Goal: Find specific fact: Find specific fact

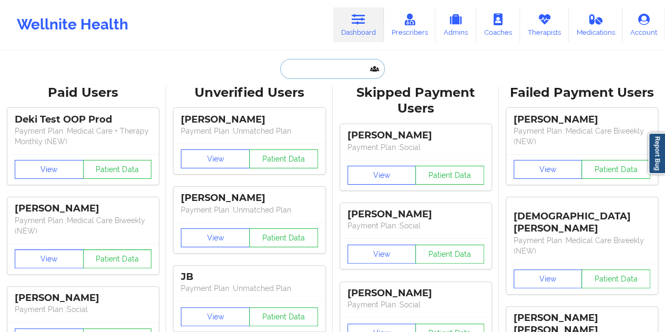
click at [330, 68] on input "text" at bounding box center [332, 69] width 104 height 20
paste input "[EMAIL_ADDRESS][DOMAIN_NAME]"
type input "[EMAIL_ADDRESS][DOMAIN_NAME]"
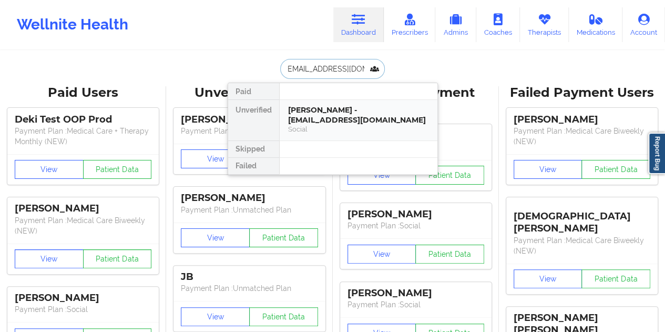
click at [325, 115] on div "[PERSON_NAME] - [EMAIL_ADDRESS][DOMAIN_NAME]" at bounding box center [358, 114] width 141 height 19
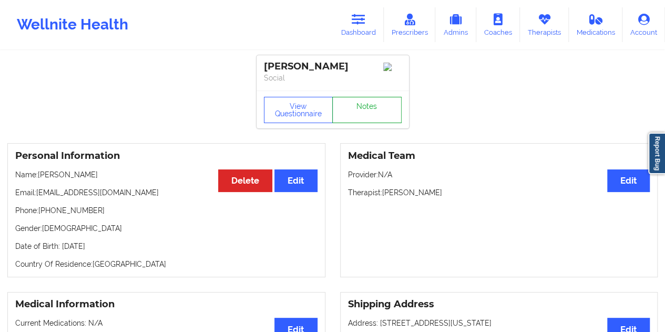
click at [368, 113] on link "Notes" at bounding box center [366, 110] width 69 height 26
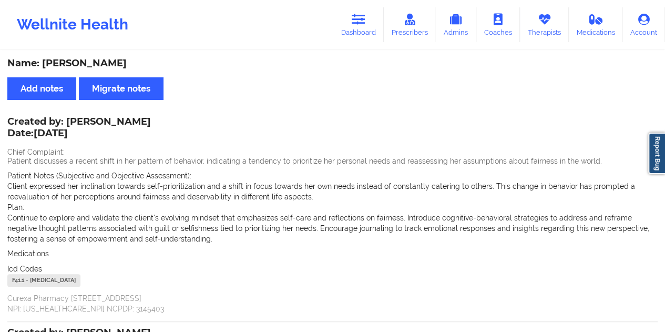
click at [110, 62] on div "Name: [PERSON_NAME]" at bounding box center [332, 63] width 650 height 12
copy div "Thaha"
click at [358, 34] on link "Dashboard" at bounding box center [358, 24] width 50 height 35
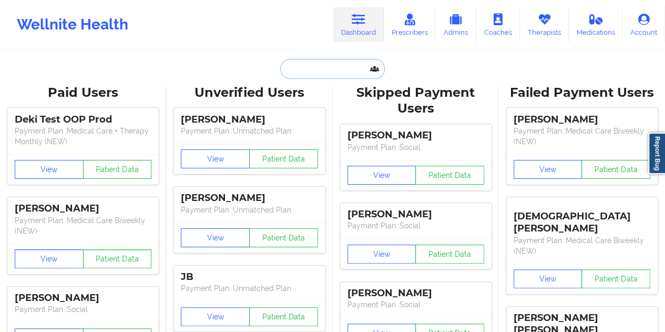
click at [320, 69] on input "text" at bounding box center [332, 69] width 104 height 20
paste input "[EMAIL_ADDRESS][DOMAIN_NAME]"
type input "[EMAIL_ADDRESS][DOMAIN_NAME]"
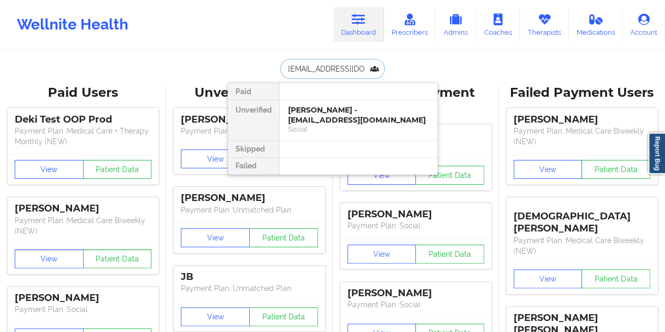
click at [325, 113] on div "[PERSON_NAME] - [EMAIL_ADDRESS][DOMAIN_NAME]" at bounding box center [358, 114] width 141 height 19
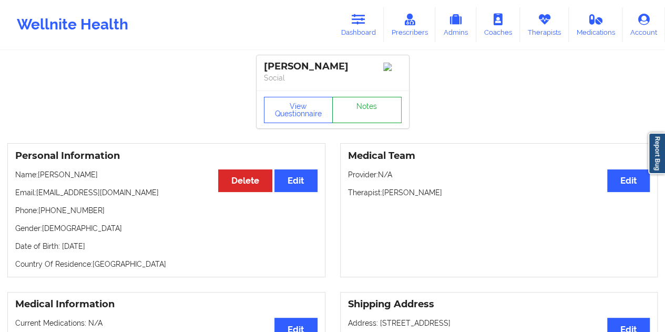
click at [359, 104] on link "Notes" at bounding box center [366, 110] width 69 height 26
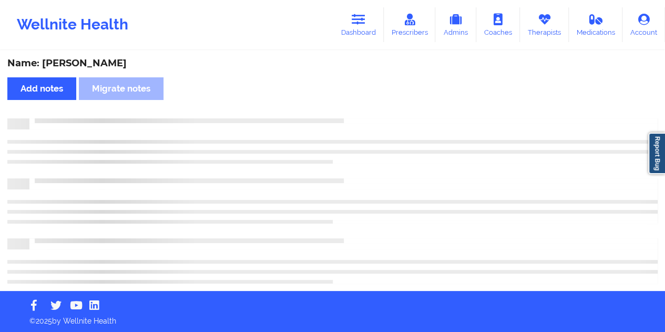
click at [99, 64] on div "Name: [PERSON_NAME]" at bounding box center [332, 63] width 650 height 12
copy div "[PERSON_NAME]"
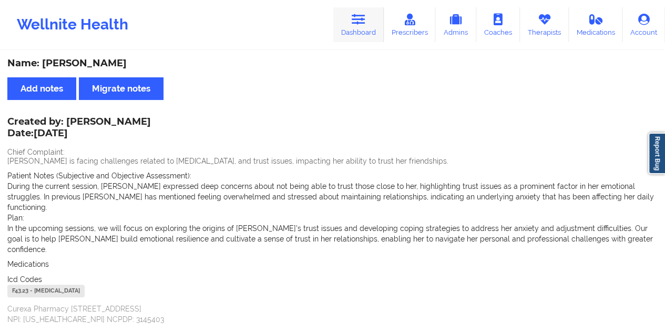
drag, startPoint x: 346, startPoint y: 18, endPoint x: 341, endPoint y: 37, distance: 19.6
click at [346, 18] on link "Dashboard" at bounding box center [358, 24] width 50 height 35
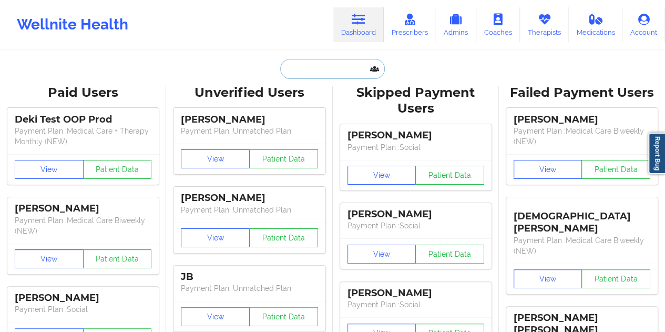
click at [313, 64] on input "text" at bounding box center [332, 69] width 104 height 20
paste input "[EMAIL_ADDRESS][DOMAIN_NAME]"
type input "[EMAIL_ADDRESS][DOMAIN_NAME]"
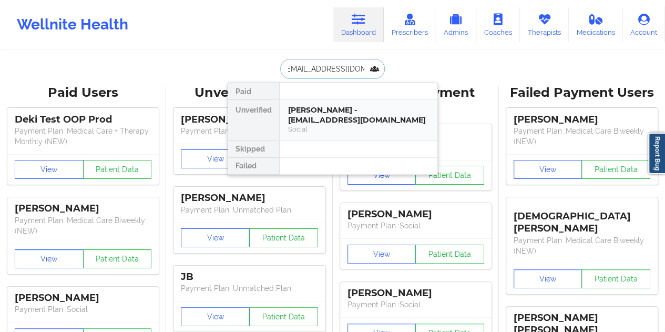
click at [343, 112] on div "[PERSON_NAME] - [EMAIL_ADDRESS][DOMAIN_NAME]" at bounding box center [358, 114] width 141 height 19
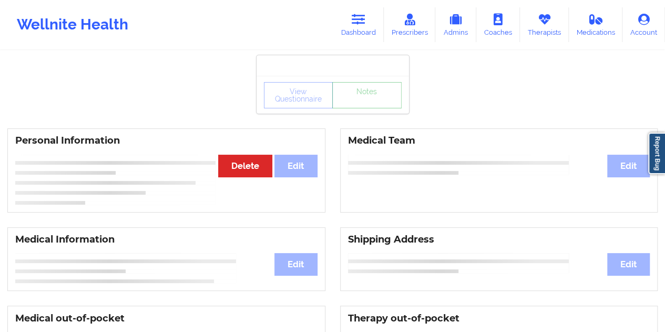
click at [362, 104] on link "Notes" at bounding box center [366, 95] width 69 height 26
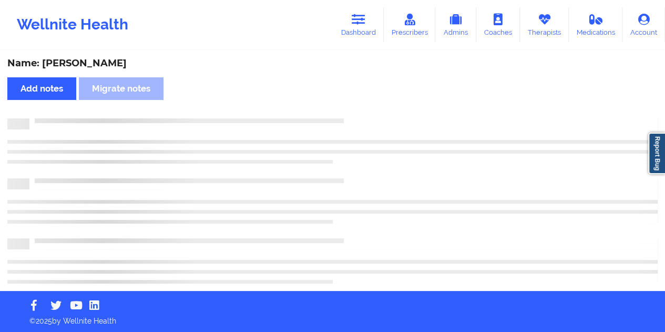
click at [96, 63] on div "Name: [PERSON_NAME]" at bounding box center [332, 63] width 650 height 12
copy div "Dosh"
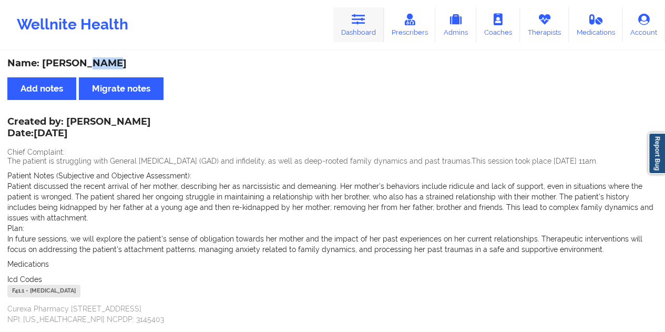
click at [365, 29] on link "Dashboard" at bounding box center [358, 24] width 50 height 35
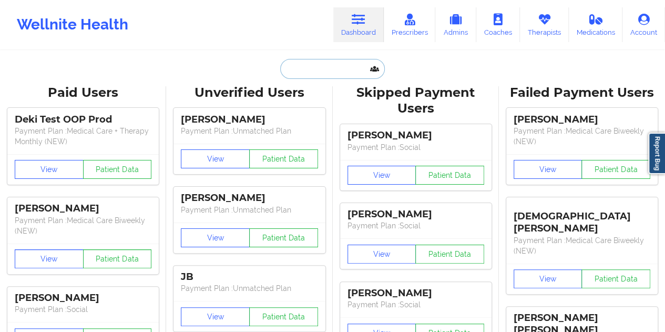
click at [320, 67] on input "text" at bounding box center [332, 69] width 104 height 20
paste input "[EMAIL_ADDRESS][DOMAIN_NAME]"
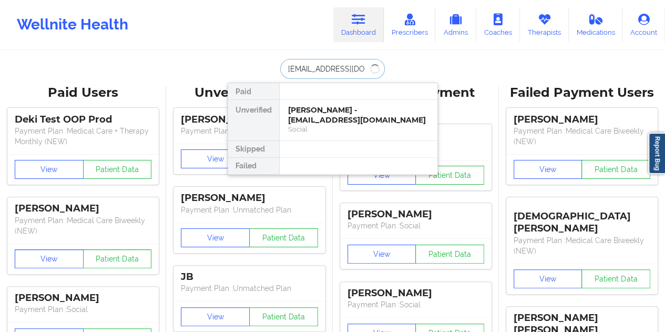
type input "[EMAIL_ADDRESS][DOMAIN_NAME]"
click at [358, 120] on div "[PERSON_NAME] - [EMAIL_ADDRESS][DOMAIN_NAME]" at bounding box center [358, 114] width 141 height 19
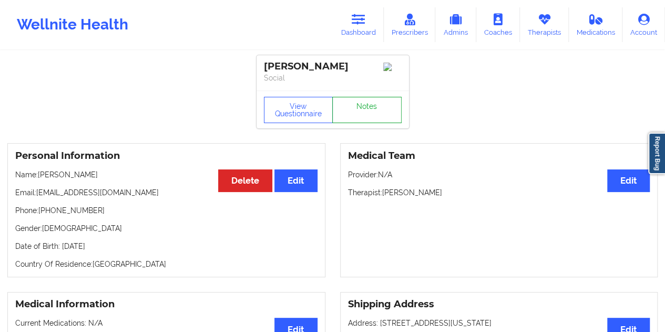
click at [368, 103] on link "Notes" at bounding box center [366, 110] width 69 height 26
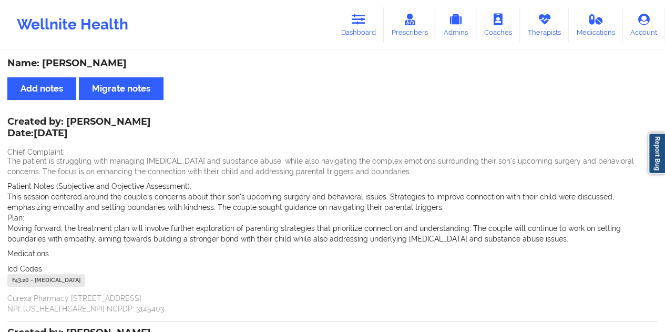
drag, startPoint x: 65, startPoint y: 120, endPoint x: 158, endPoint y: 121, distance: 93.0
click at [151, 121] on div "Created by: [PERSON_NAME] Date: [DATE]" at bounding box center [78, 128] width 143 height 24
copy div "[PERSON_NAME]"
click at [363, 35] on link "Dashboard" at bounding box center [358, 24] width 50 height 35
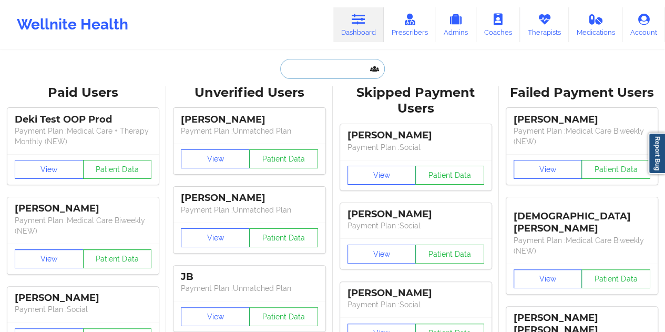
click at [321, 73] on input "text" at bounding box center [332, 69] width 104 height 20
paste input "[EMAIL_ADDRESS][DOMAIN_NAME]"
type input "[EMAIL_ADDRESS][DOMAIN_NAME]"
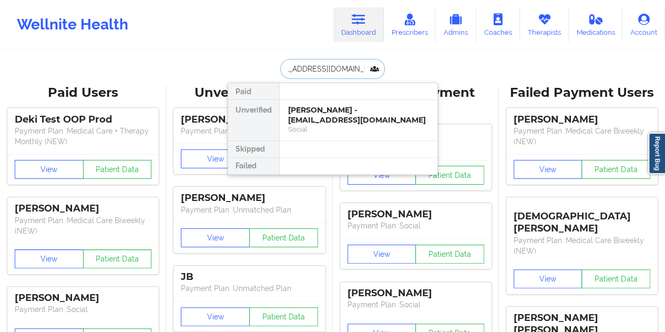
click at [328, 115] on div "[PERSON_NAME] - [EMAIL_ADDRESS][DOMAIN_NAME]" at bounding box center [358, 114] width 141 height 19
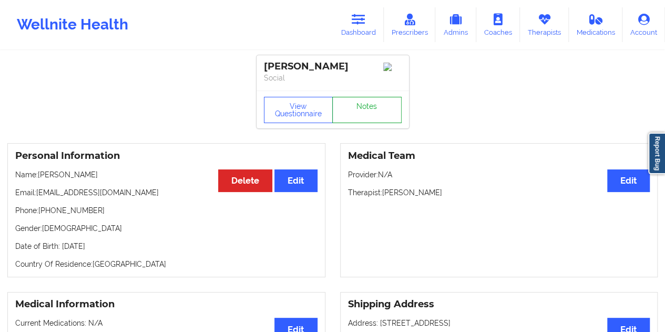
click at [356, 112] on link "Notes" at bounding box center [366, 110] width 69 height 26
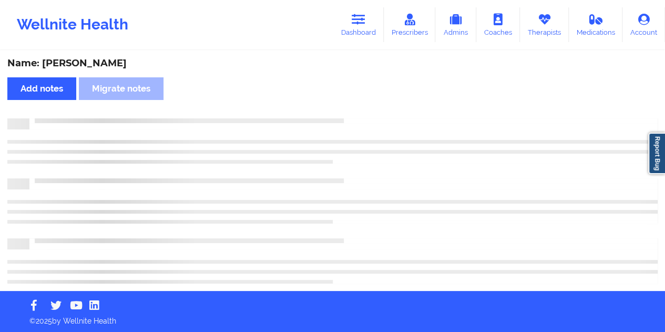
click at [118, 60] on div "Name: [PERSON_NAME]" at bounding box center [332, 63] width 650 height 12
copy div "[PERSON_NAME]"
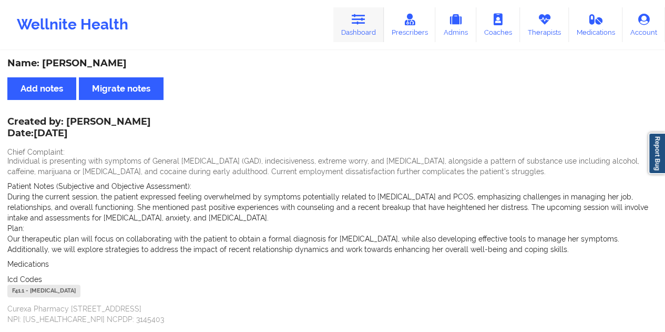
click at [361, 33] on link "Dashboard" at bounding box center [358, 24] width 50 height 35
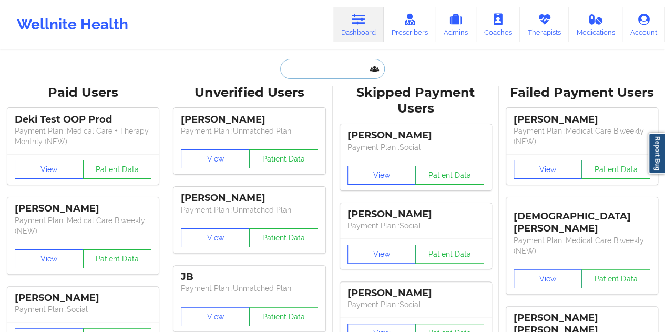
click at [315, 63] on input "text" at bounding box center [332, 69] width 104 height 20
paste input "[EMAIL_ADDRESS][DOMAIN_NAME]"
type input "[EMAIL_ADDRESS][DOMAIN_NAME]"
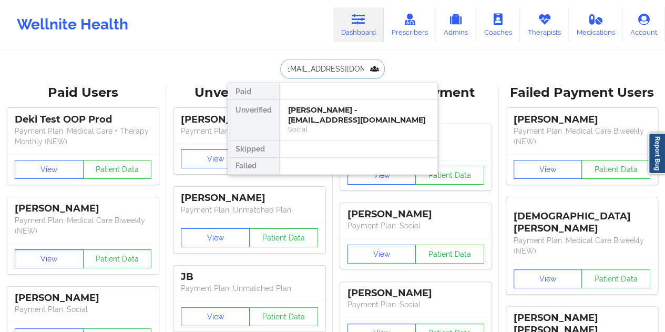
click at [343, 112] on div "[PERSON_NAME] - [EMAIL_ADDRESS][DOMAIN_NAME]" at bounding box center [358, 114] width 141 height 19
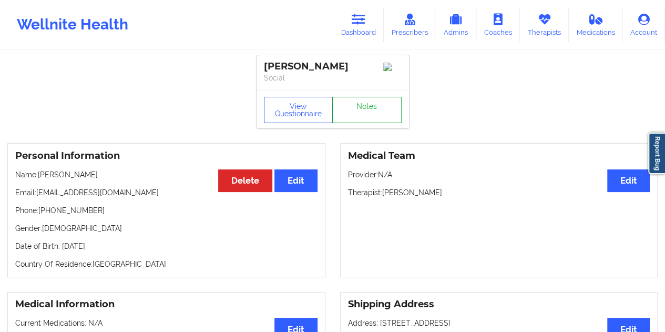
click at [367, 107] on link "Notes" at bounding box center [366, 110] width 69 height 26
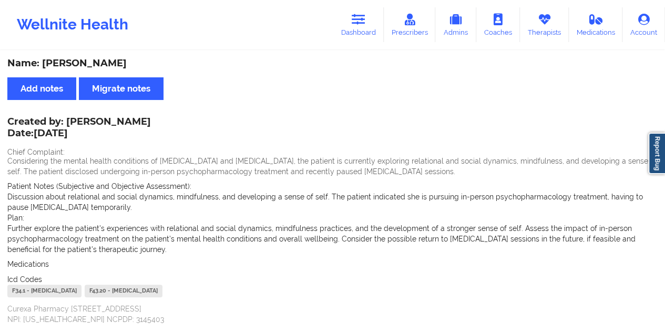
click at [110, 58] on div "Name: [PERSON_NAME]" at bounding box center [332, 63] width 650 height 12
copy div "[PERSON_NAME]"
click at [362, 26] on link "Dashboard" at bounding box center [358, 24] width 50 height 35
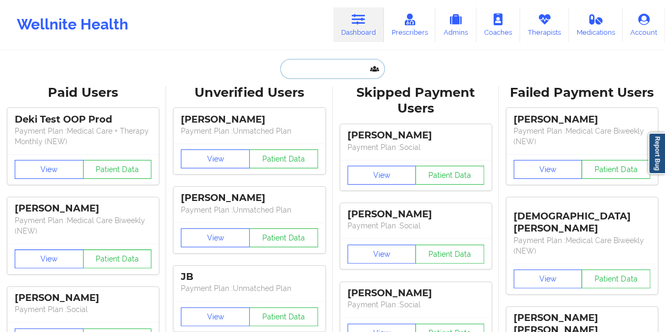
click at [316, 64] on input "text" at bounding box center [332, 69] width 104 height 20
paste input "[EMAIL_ADDRESS][DOMAIN_NAME]"
type input "[EMAIL_ADDRESS][DOMAIN_NAME]"
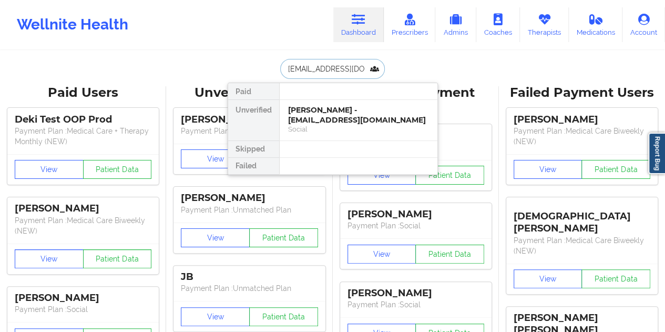
click at [333, 114] on div "[PERSON_NAME] - [EMAIL_ADDRESS][DOMAIN_NAME]" at bounding box center [358, 114] width 141 height 19
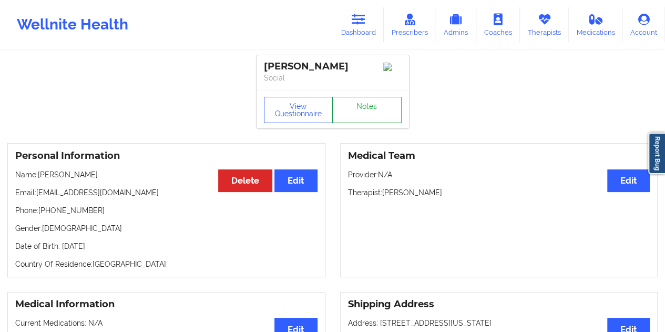
click at [363, 111] on link "Notes" at bounding box center [366, 110] width 69 height 26
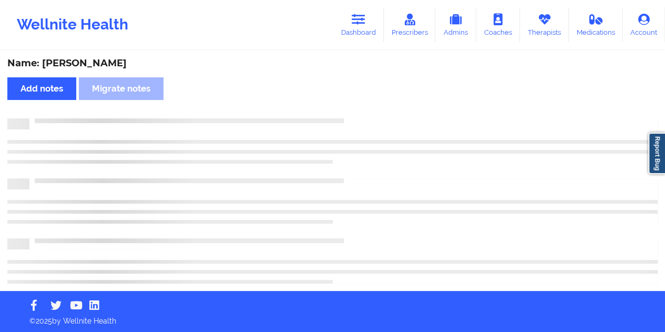
click at [79, 67] on div "Name: [PERSON_NAME]" at bounding box center [332, 63] width 650 height 12
copy div "Brown"
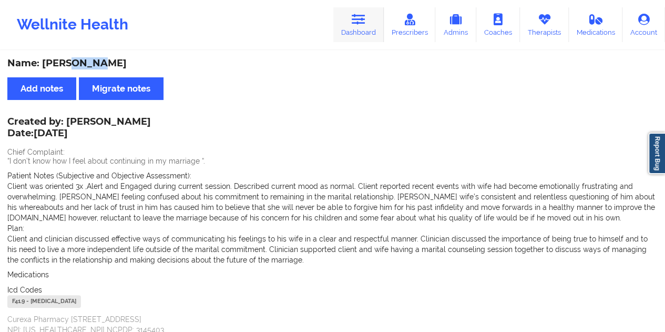
click at [355, 28] on link "Dashboard" at bounding box center [358, 24] width 50 height 35
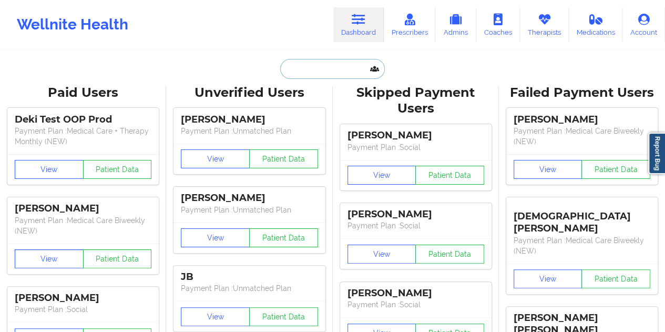
click at [286, 71] on input "text" at bounding box center [332, 69] width 104 height 20
paste input "[EMAIL_ADDRESS][DOMAIN_NAME]"
type input "[EMAIL_ADDRESS][DOMAIN_NAME]"
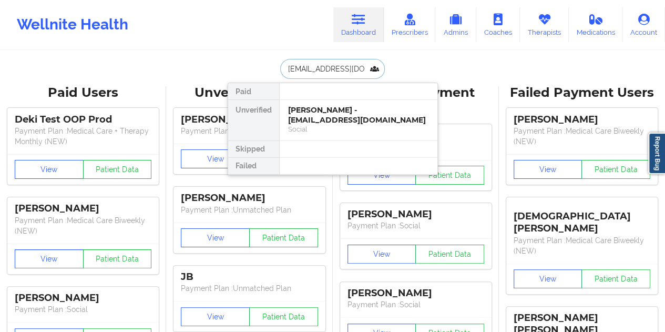
click at [325, 111] on div "[PERSON_NAME] - [EMAIL_ADDRESS][DOMAIN_NAME]" at bounding box center [358, 114] width 141 height 19
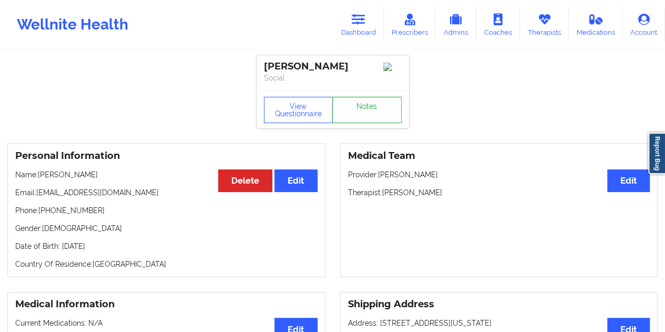
click at [348, 111] on link "Notes" at bounding box center [366, 110] width 69 height 26
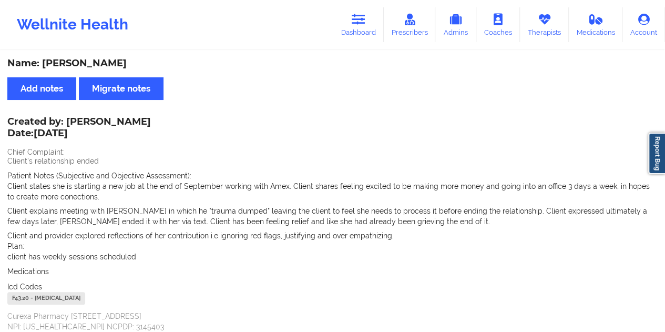
click at [84, 63] on div "Name: [PERSON_NAME]" at bounding box center [332, 63] width 650 height 12
copy div "Tsilas"
click at [362, 25] on icon at bounding box center [359, 20] width 14 height 12
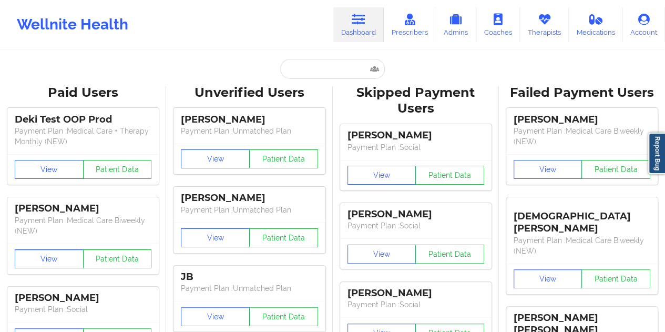
click at [325, 71] on input "text" at bounding box center [332, 69] width 104 height 20
paste input "[EMAIL_ADDRESS][DOMAIN_NAME]"
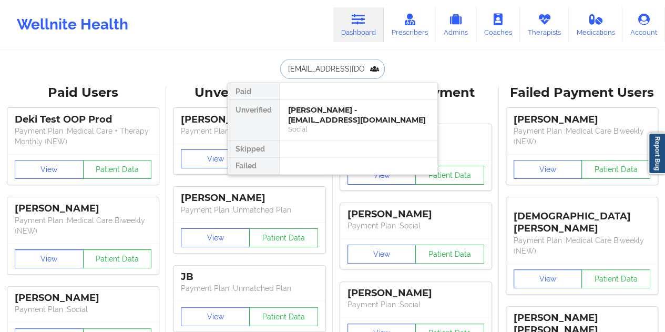
type input "[EMAIL_ADDRESS][DOMAIN_NAME]"
click at [341, 106] on div "[PERSON_NAME] - [EMAIL_ADDRESS][DOMAIN_NAME]" at bounding box center [358, 114] width 141 height 19
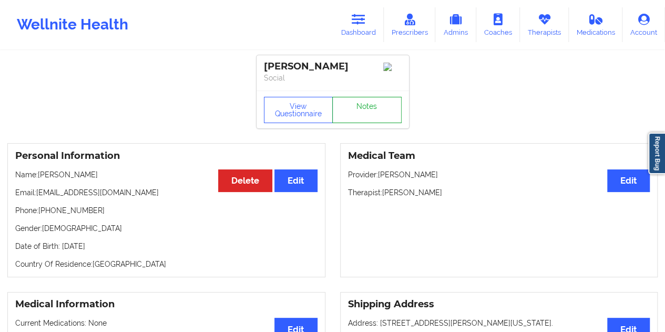
click at [366, 110] on link "Notes" at bounding box center [366, 110] width 69 height 26
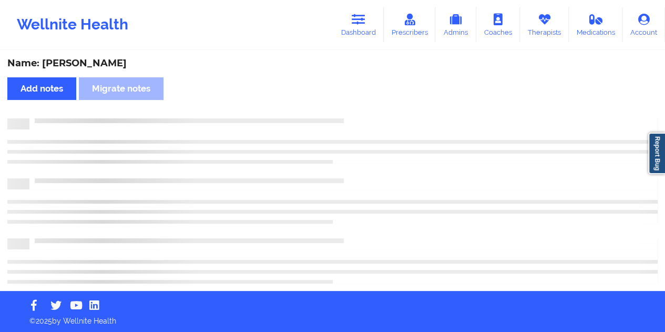
click at [91, 61] on div "Name: [PERSON_NAME]" at bounding box center [332, 63] width 650 height 12
copy div "Papini"
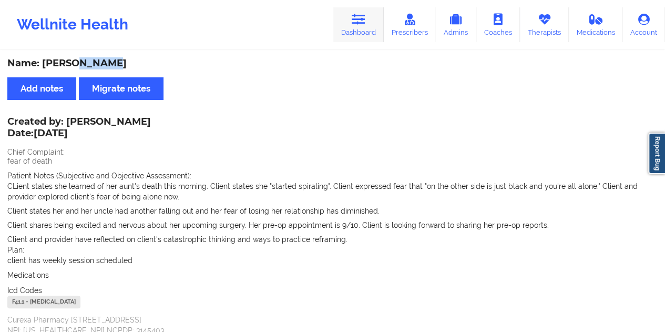
click at [358, 24] on icon at bounding box center [359, 20] width 14 height 12
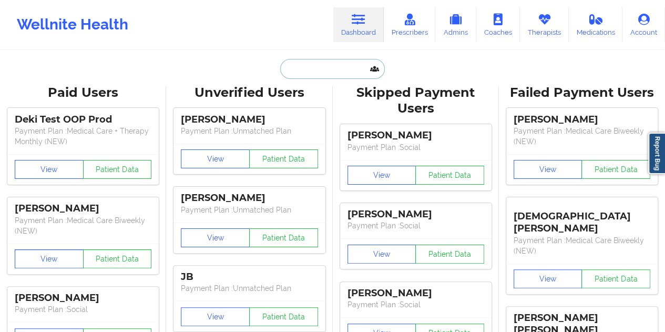
click at [333, 73] on input "text" at bounding box center [332, 69] width 104 height 20
paste input "[EMAIL_ADDRESS][DOMAIN_NAME]"
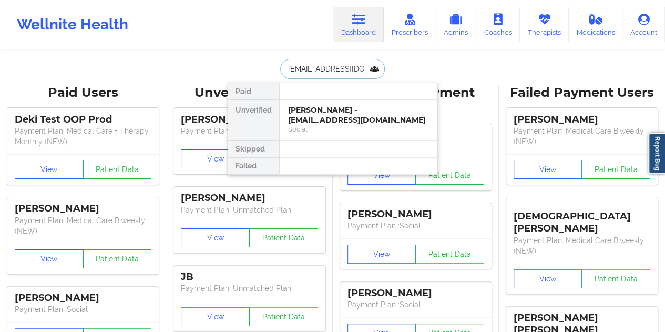
type input "[EMAIL_ADDRESS][DOMAIN_NAME]"
click at [330, 127] on div "Social" at bounding box center [358, 129] width 141 height 9
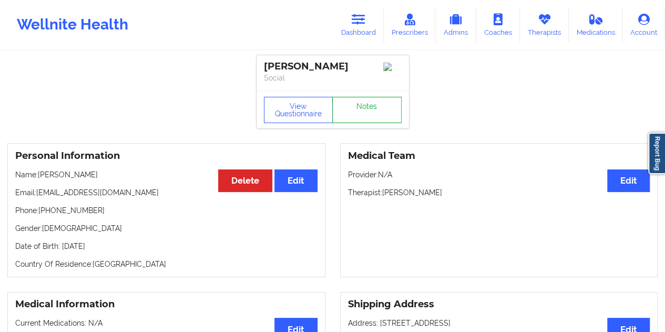
click at [358, 112] on link "Notes" at bounding box center [366, 110] width 69 height 26
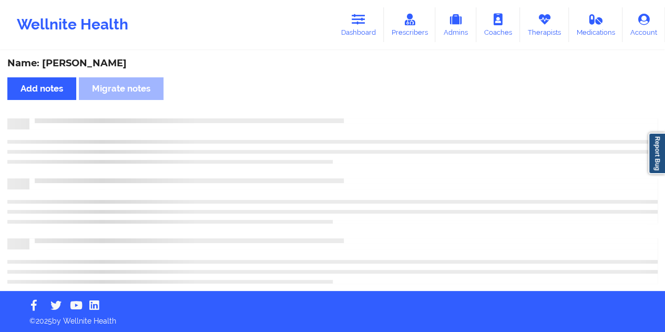
click at [113, 64] on div "Name: [PERSON_NAME]" at bounding box center [332, 63] width 650 height 12
copy div "[PERSON_NAME]"
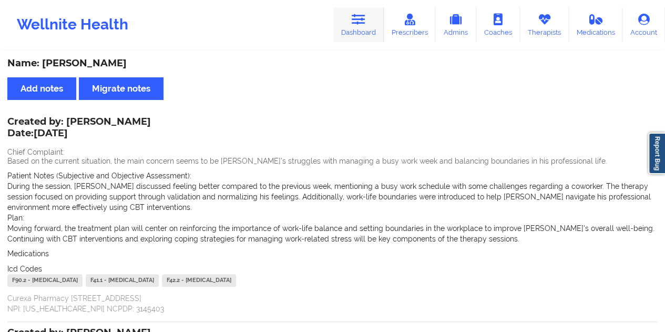
click at [365, 25] on icon at bounding box center [359, 20] width 14 height 12
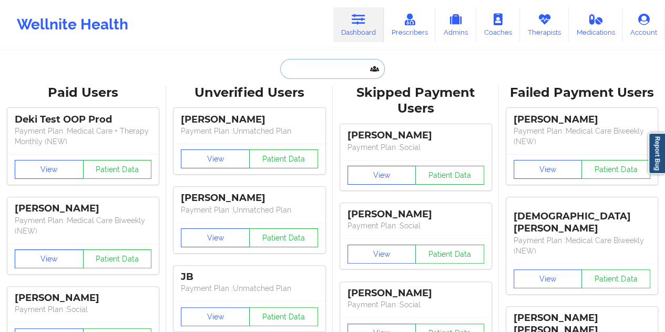
click at [301, 70] on input "text" at bounding box center [332, 69] width 104 height 20
paste input "[EMAIL_ADDRESS][DOMAIN_NAME]"
type input "[EMAIL_ADDRESS][DOMAIN_NAME]"
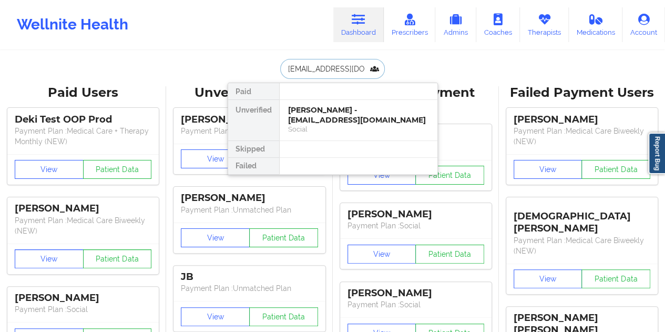
click at [331, 112] on div "[PERSON_NAME] - [EMAIL_ADDRESS][DOMAIN_NAME]" at bounding box center [358, 114] width 141 height 19
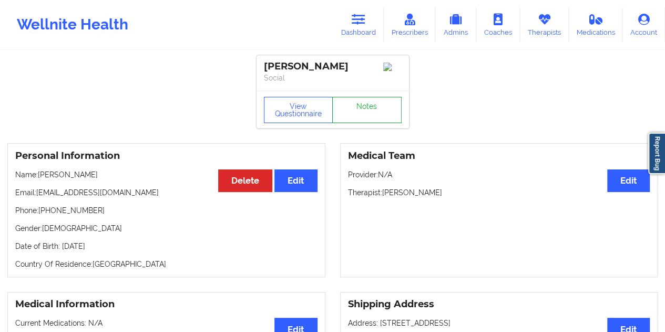
click at [358, 109] on link "Notes" at bounding box center [366, 110] width 69 height 26
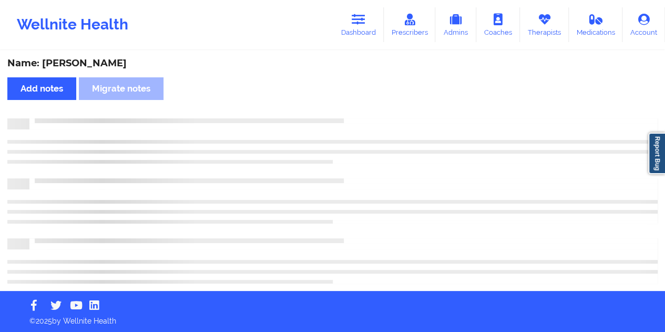
click at [88, 57] on div "Name: [PERSON_NAME] Add notes [PERSON_NAME] notes" at bounding box center [332, 171] width 665 height 239
click at [90, 64] on div "Name: [PERSON_NAME]" at bounding box center [332, 63] width 650 height 12
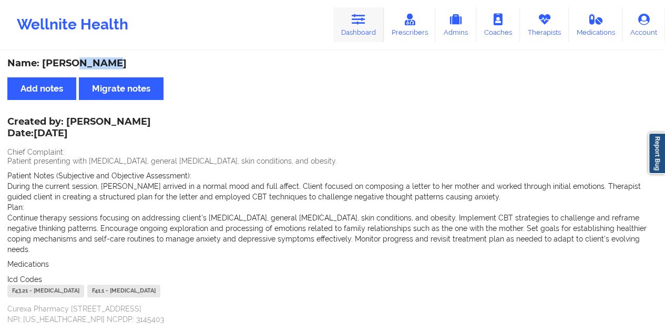
click at [363, 28] on link "Dashboard" at bounding box center [358, 24] width 50 height 35
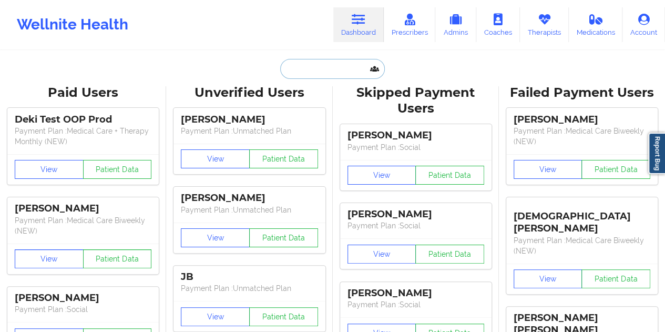
click at [322, 61] on input "text" at bounding box center [332, 69] width 104 height 20
paste input "[EMAIL_ADDRESS][DOMAIN_NAME]"
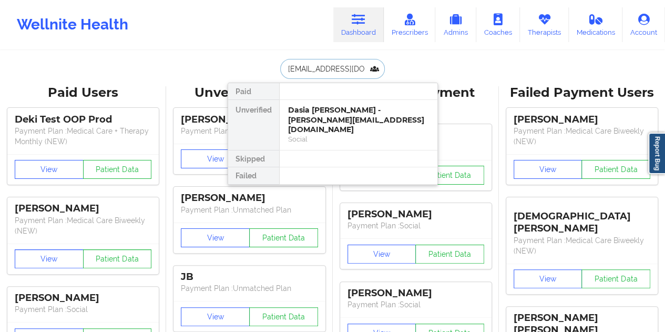
click at [335, 77] on input "[EMAIL_ADDRESS][DOMAIN_NAME]" at bounding box center [332, 69] width 104 height 20
paste input "[PERSON_NAME]"
type input "[PERSON_NAME]"
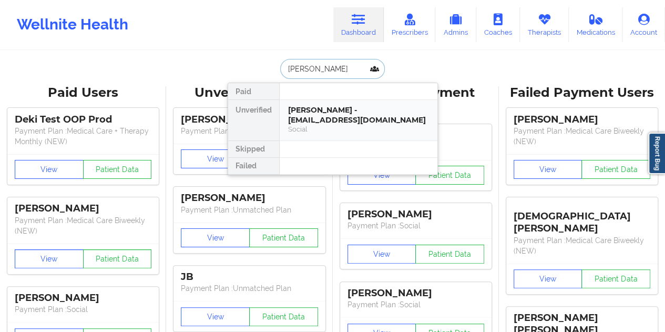
click at [318, 114] on div "[PERSON_NAME] - [EMAIL_ADDRESS][DOMAIN_NAME]" at bounding box center [358, 114] width 141 height 19
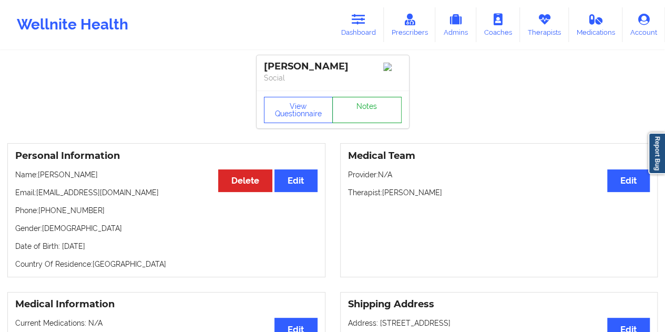
click at [373, 115] on link "Notes" at bounding box center [366, 110] width 69 height 26
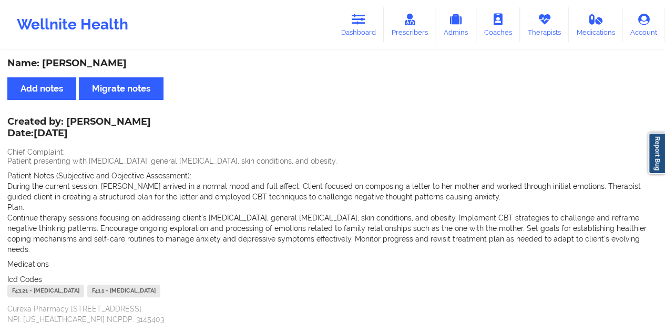
click at [141, 118] on div "Created by: [PERSON_NAME] Date: [DATE]" at bounding box center [78, 128] width 143 height 24
drag, startPoint x: 148, startPoint y: 118, endPoint x: 91, endPoint y: 118, distance: 56.8
click at [91, 118] on div "Created by: [PERSON_NAME] Date: [DATE] Chief Complaint: Patient presenting with…" at bounding box center [332, 221] width 650 height 206
drag, startPoint x: 68, startPoint y: 119, endPoint x: 142, endPoint y: 118, distance: 74.6
click at [142, 118] on div "Created by: [PERSON_NAME] Date: [DATE]" at bounding box center [78, 128] width 143 height 24
